Goal: Task Accomplishment & Management: Manage account settings

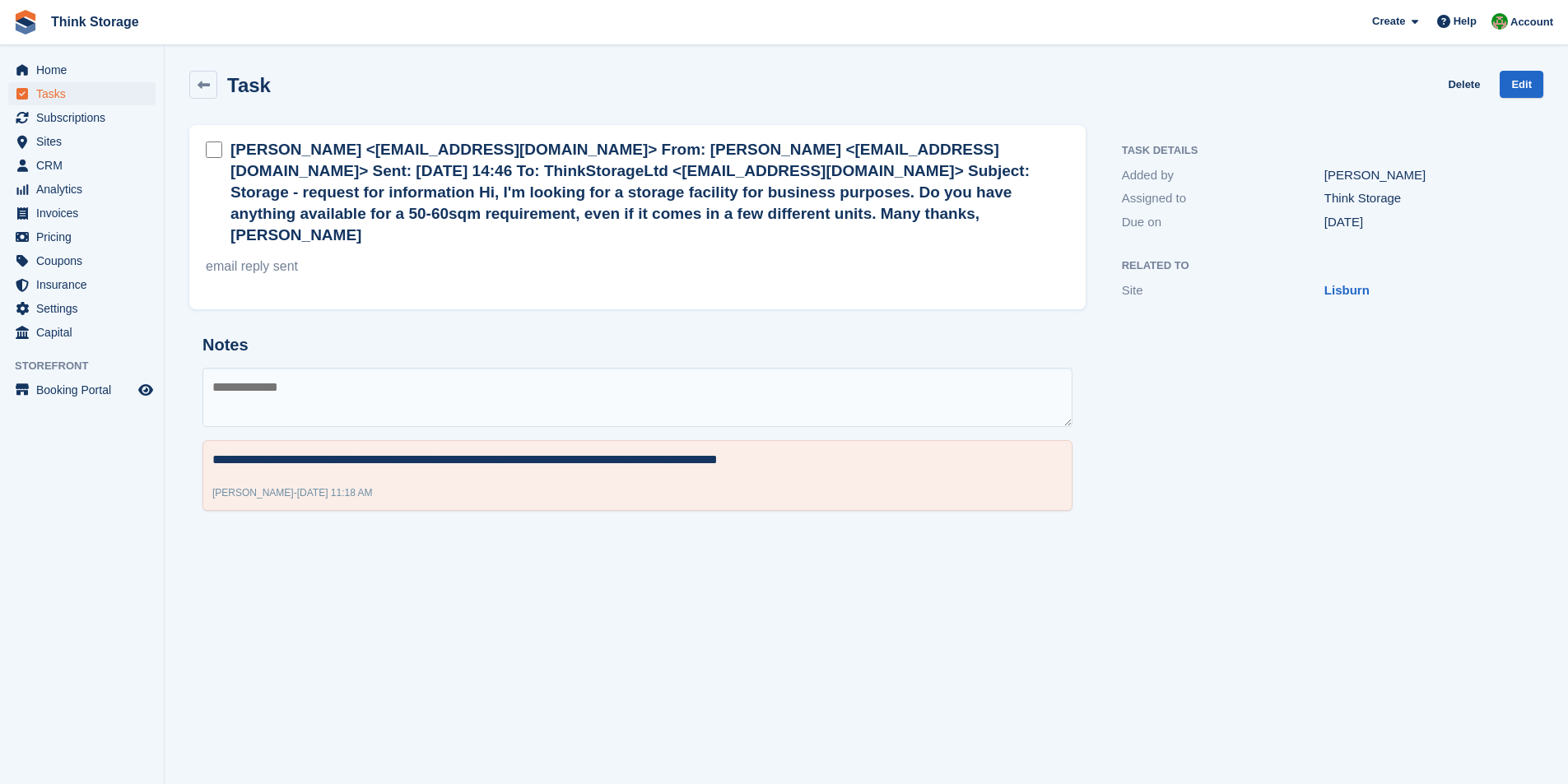
click at [51, 77] on span "Home" at bounding box center [86, 69] width 99 height 23
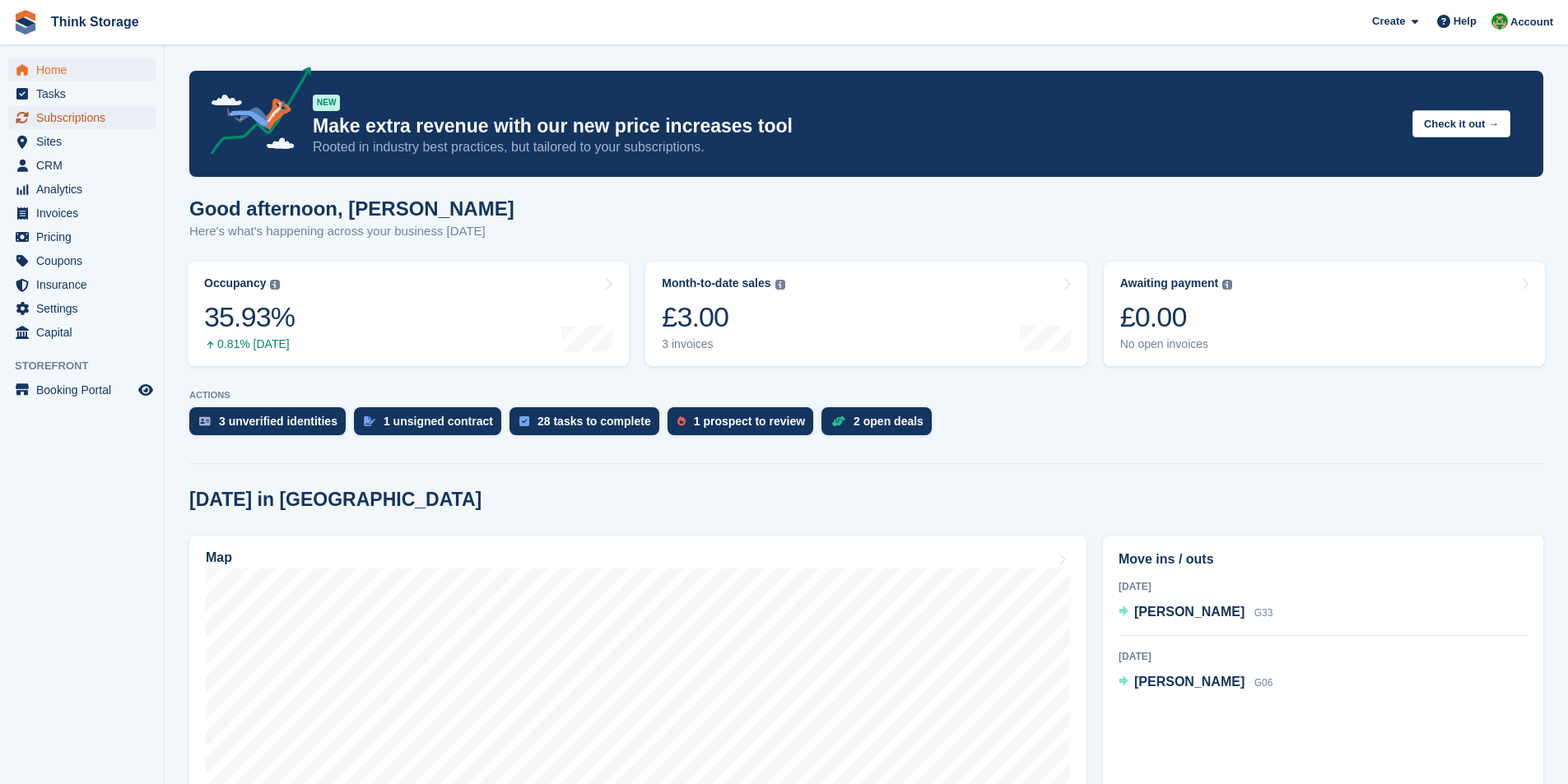
click at [74, 122] on span "Subscriptions" at bounding box center [86, 117] width 99 height 23
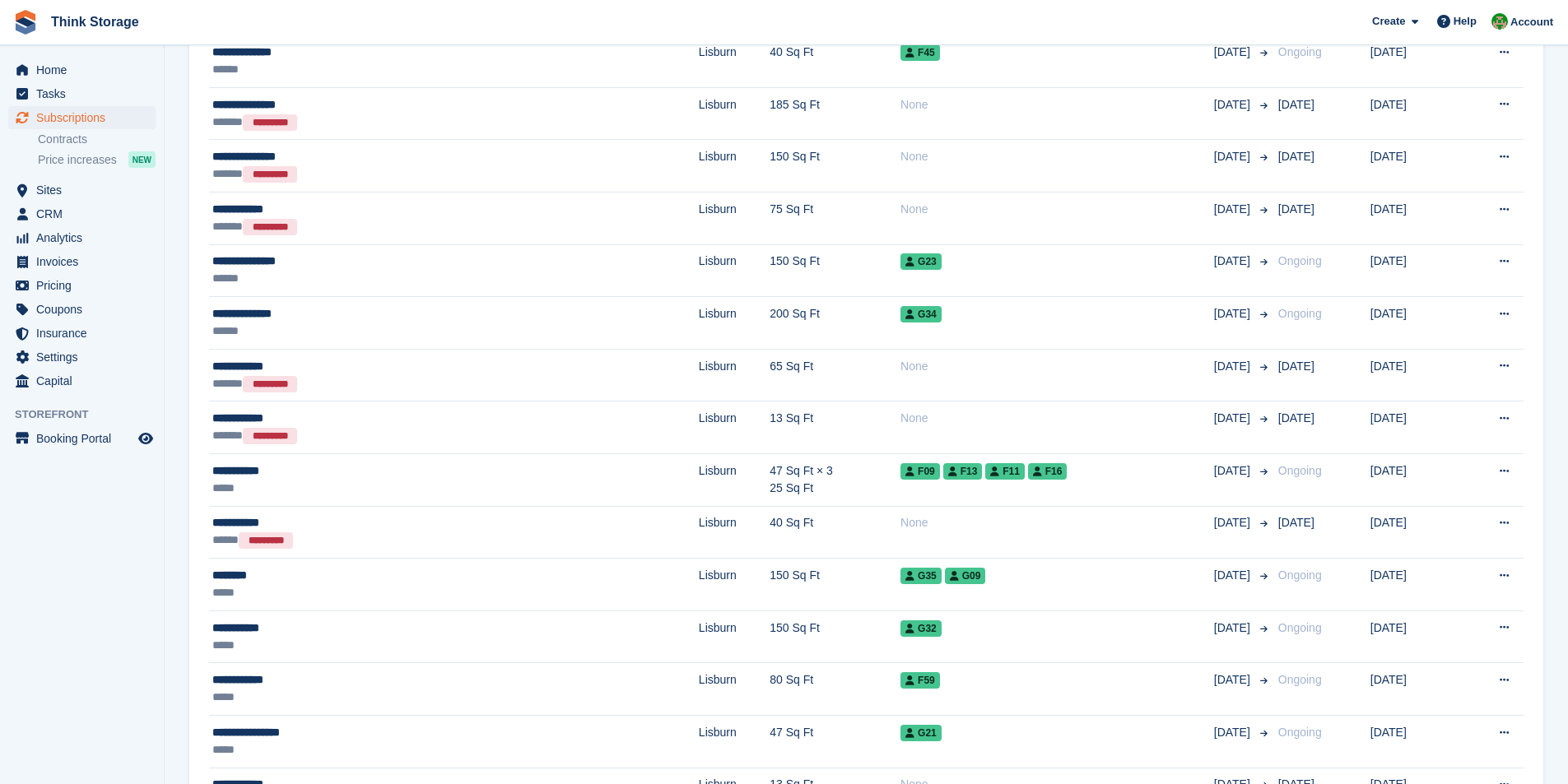
scroll to position [1317, 0]
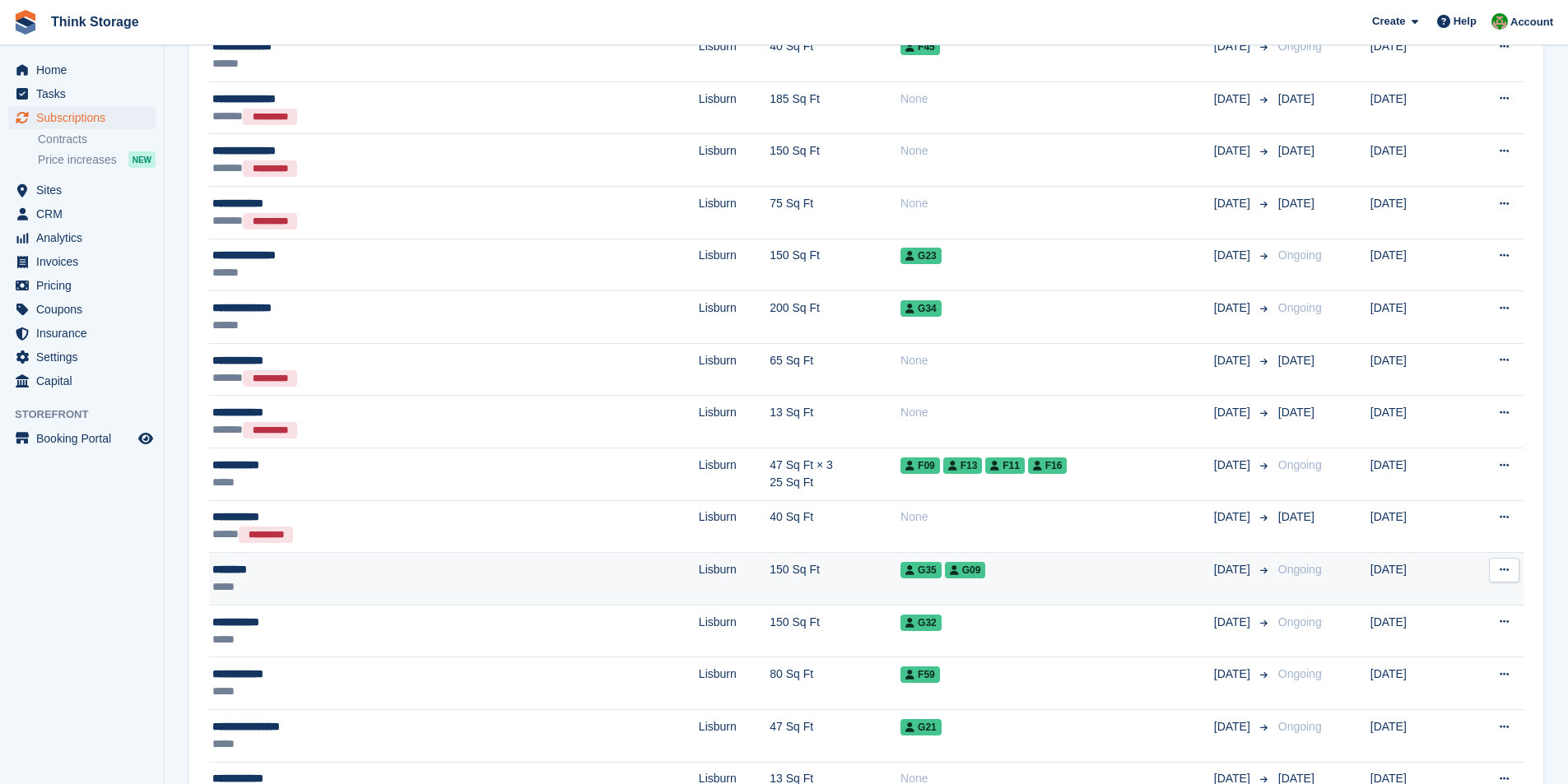
click at [231, 579] on div "*****" at bounding box center [340, 587] width 257 height 17
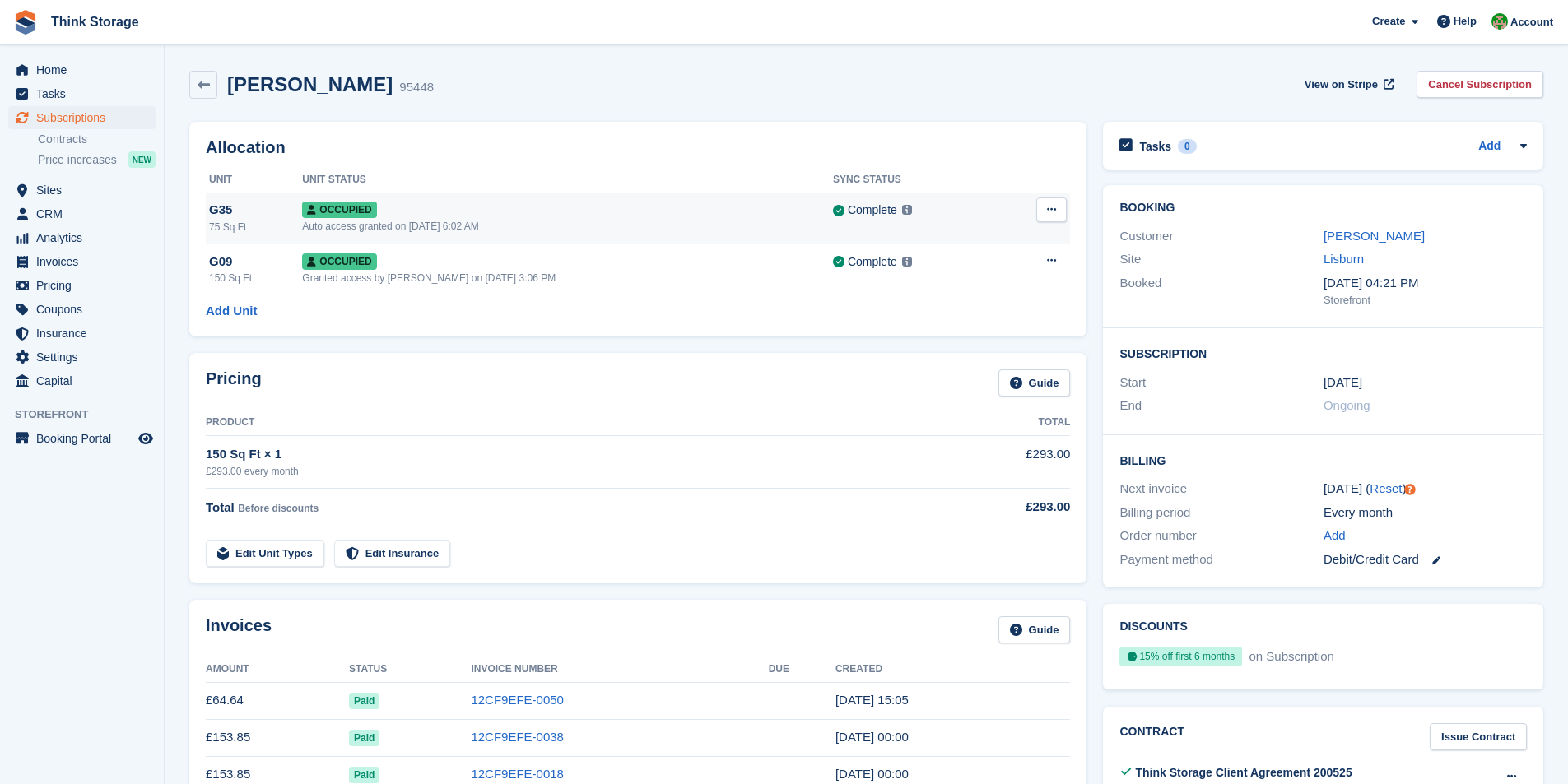
click at [1058, 210] on button at bounding box center [1052, 209] width 30 height 25
click at [966, 275] on p "Deallocate" at bounding box center [987, 277] width 143 height 21
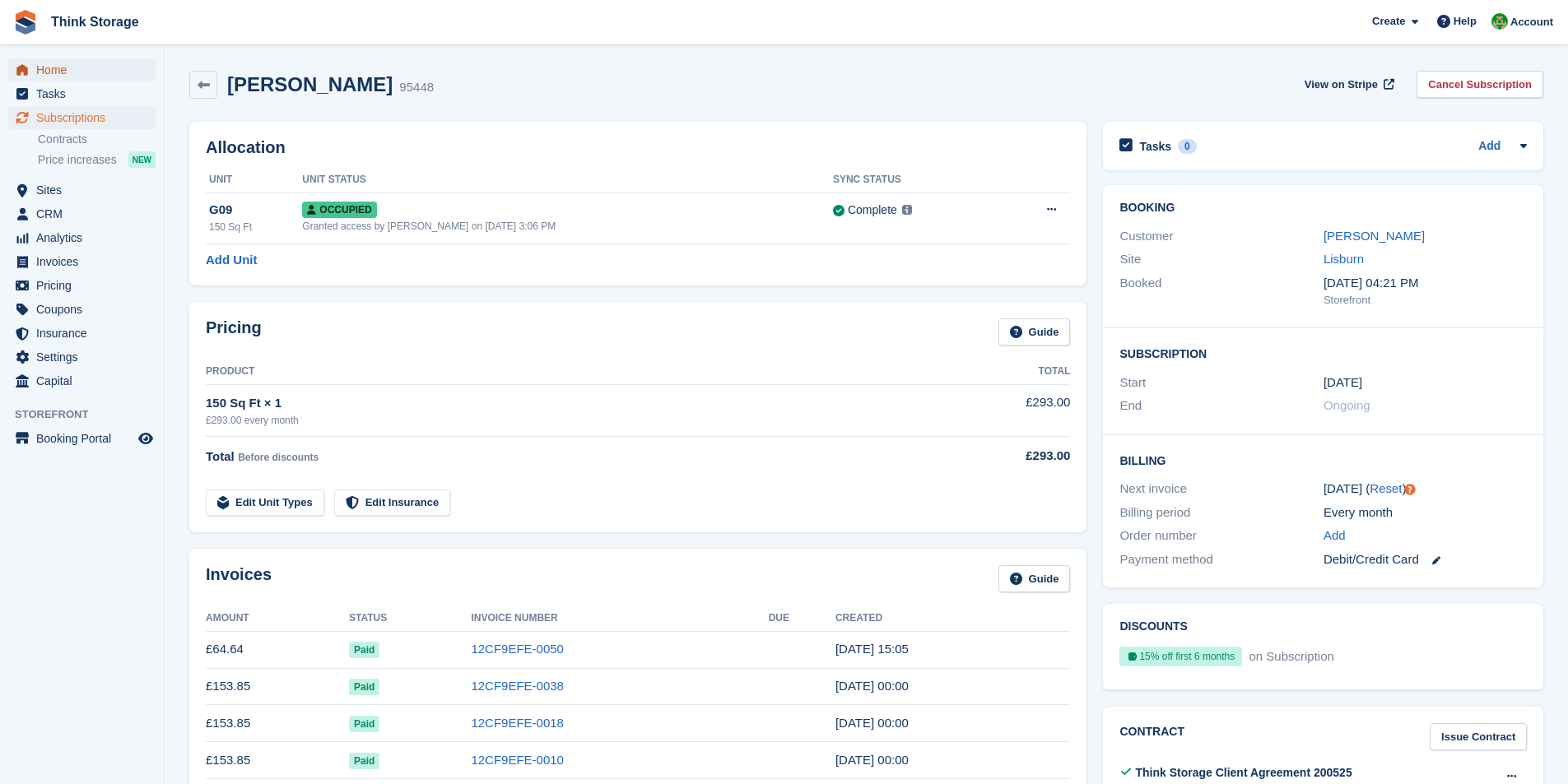
click at [56, 63] on span "Home" at bounding box center [86, 69] width 99 height 23
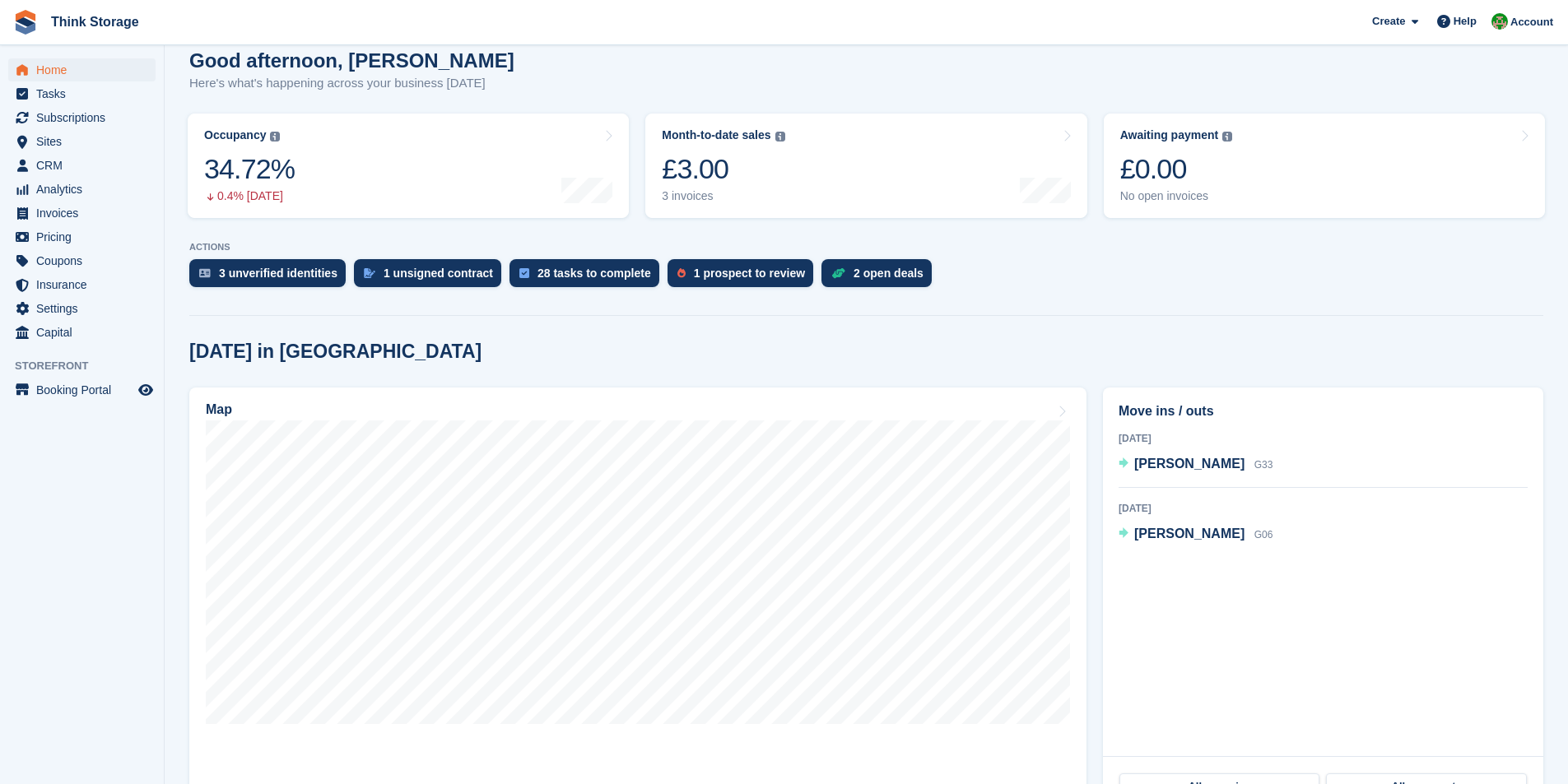
scroll to position [164, 0]
